Goal: Find contact information: Find contact information

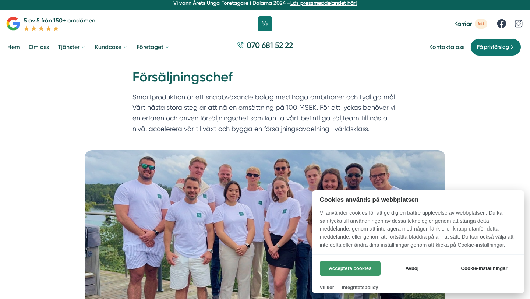
click at [360, 267] on button "Acceptera cookies" at bounding box center [350, 268] width 61 height 15
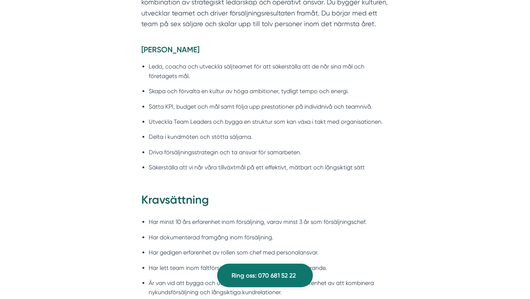
scroll to position [585, 0]
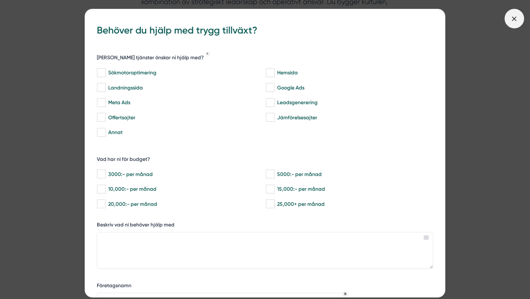
click at [517, 20] on icon at bounding box center [515, 19] width 8 height 8
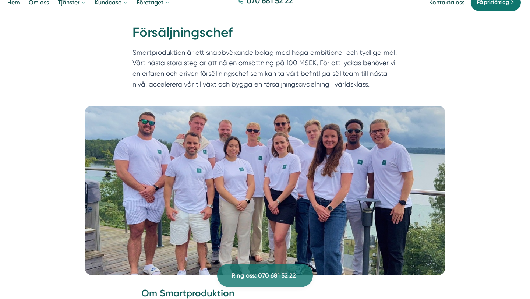
scroll to position [0, 0]
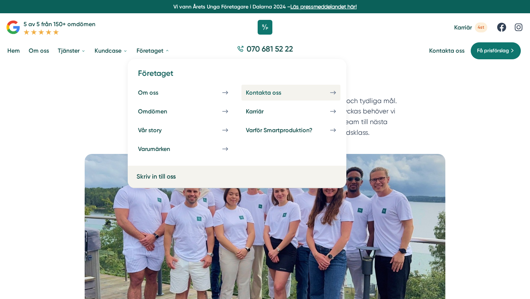
click at [267, 92] on div "Kontakta oss" at bounding box center [272, 92] width 53 height 7
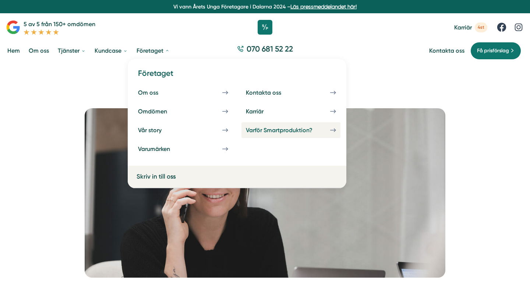
click at [266, 132] on div "Varför Smartproduktion?" at bounding box center [288, 130] width 84 height 7
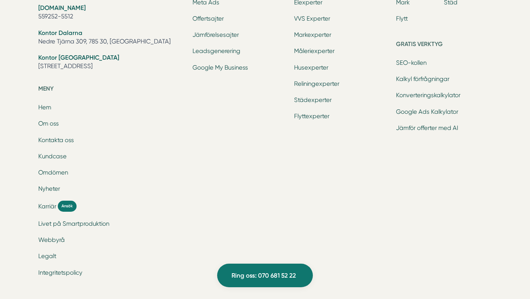
scroll to position [2472, 0]
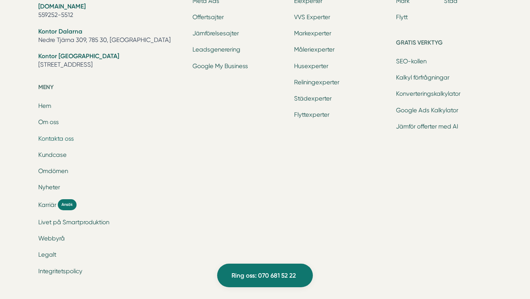
click at [56, 135] on link "Kontakta oss" at bounding box center [56, 138] width 36 height 7
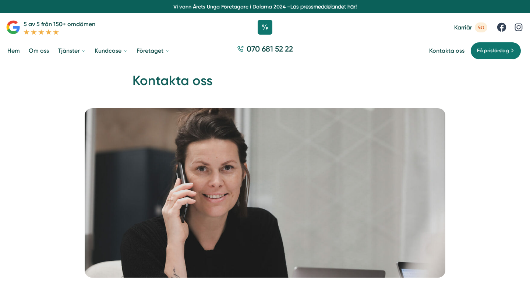
click at [44, 50] on link "Om oss" at bounding box center [38, 50] width 23 height 19
